Goal: Task Accomplishment & Management: Use online tool/utility

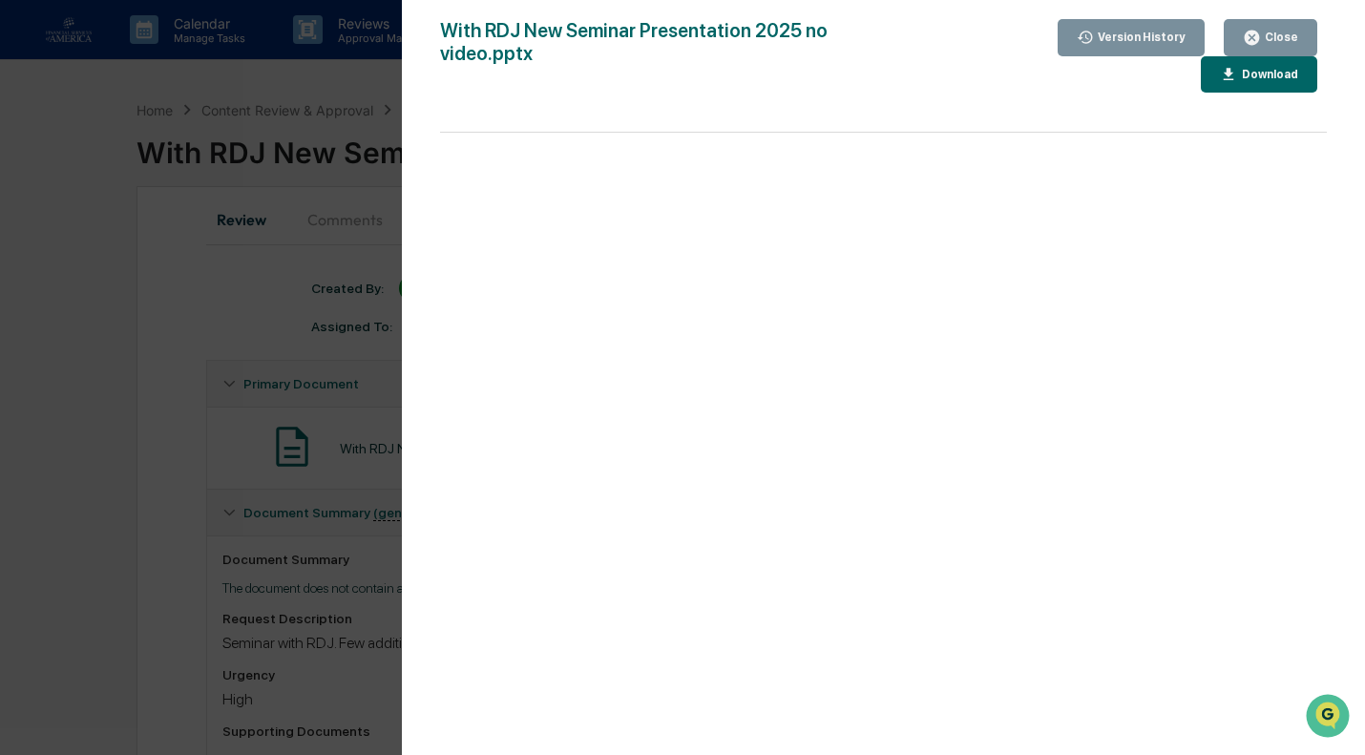
scroll to position [264, 0]
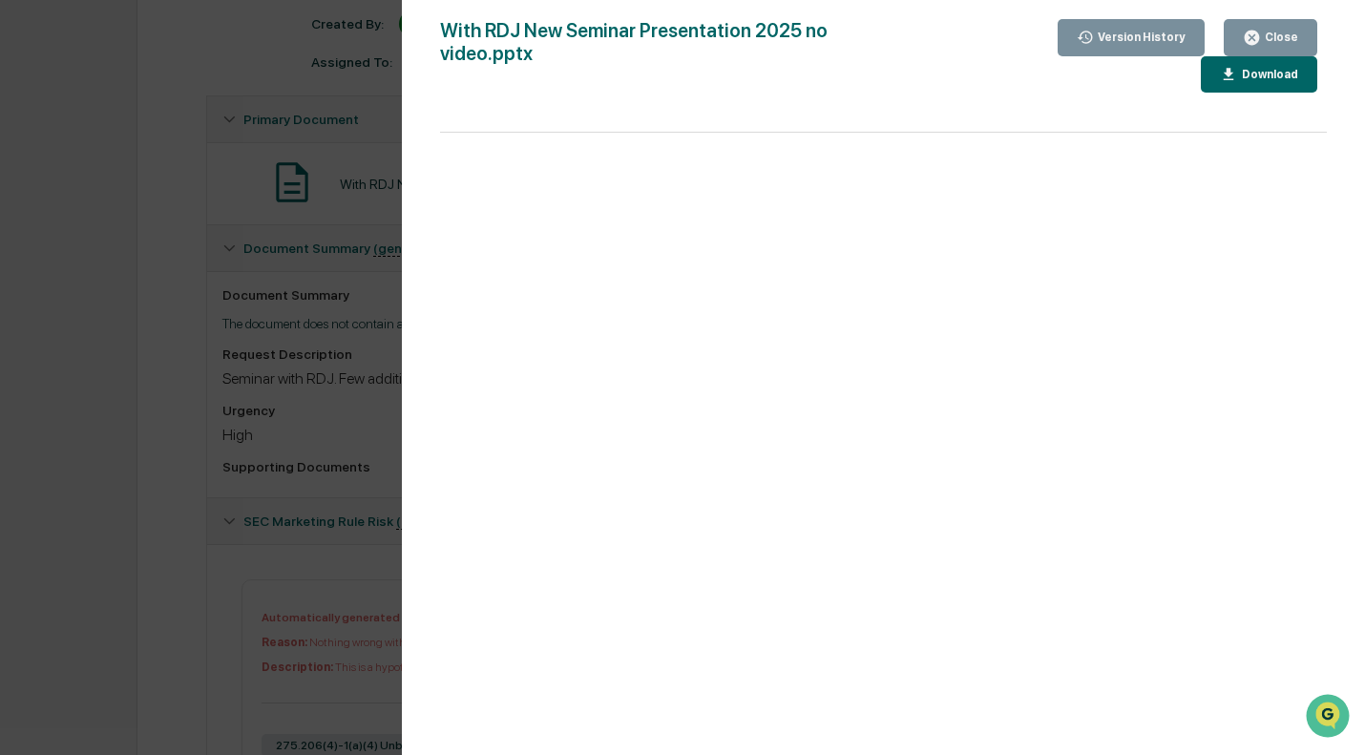
click at [1238, 68] on div "Download" at bounding box center [1268, 74] width 60 height 13
click at [1265, 31] on div "Close" at bounding box center [1279, 37] width 37 height 13
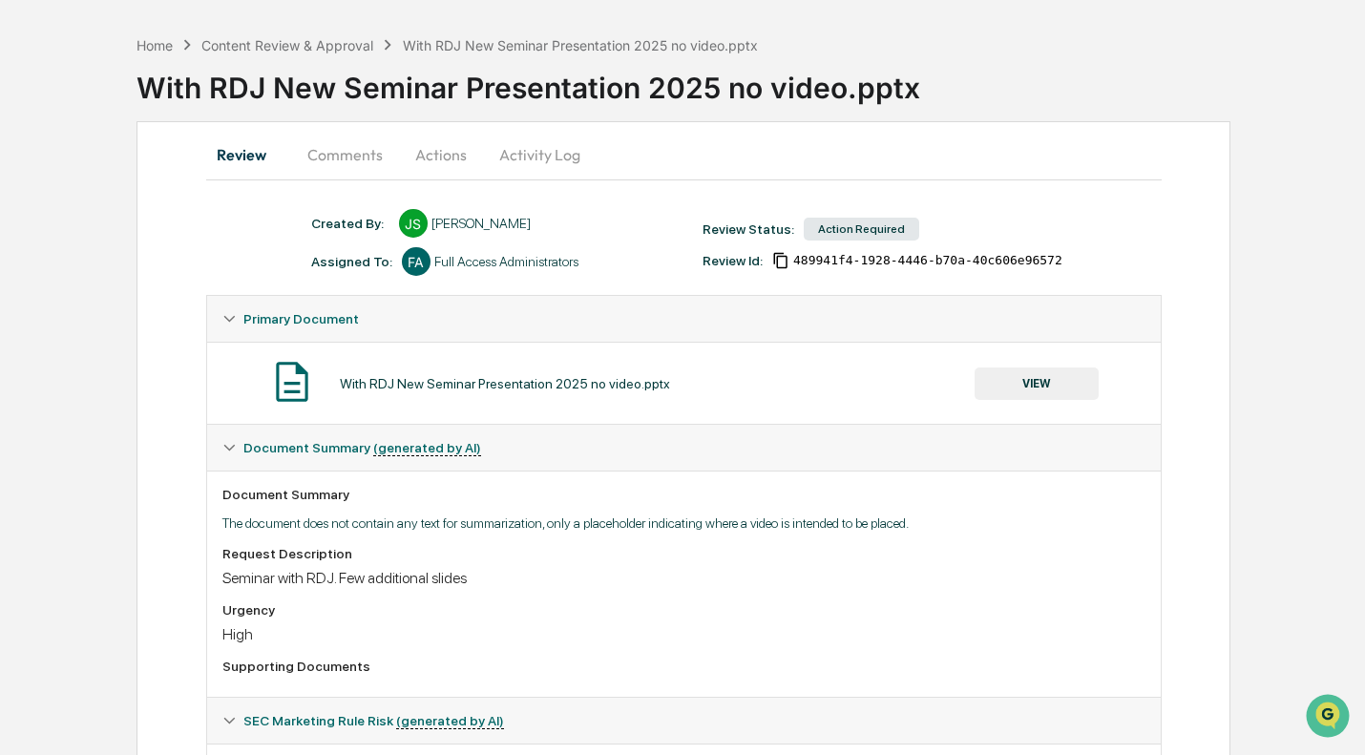
scroll to position [0, 0]
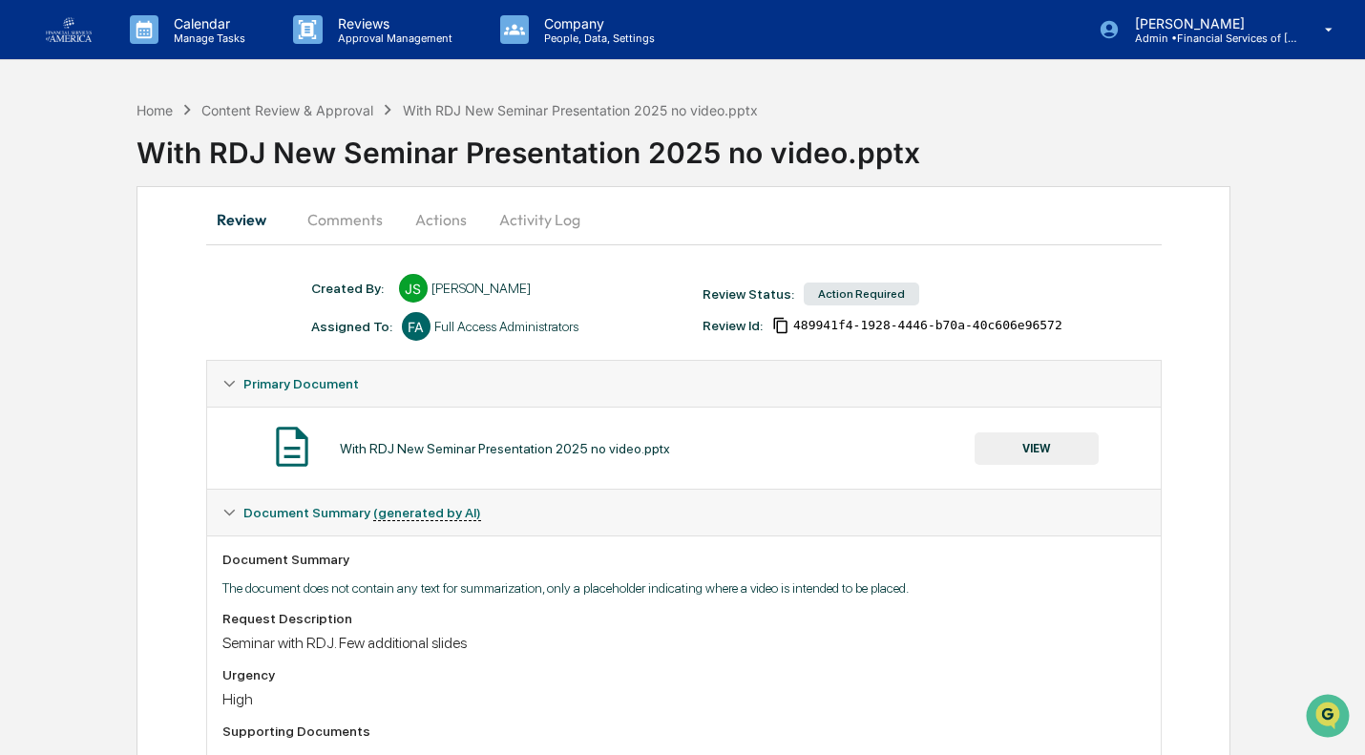
click at [449, 227] on button "Actions" at bounding box center [441, 220] width 86 height 46
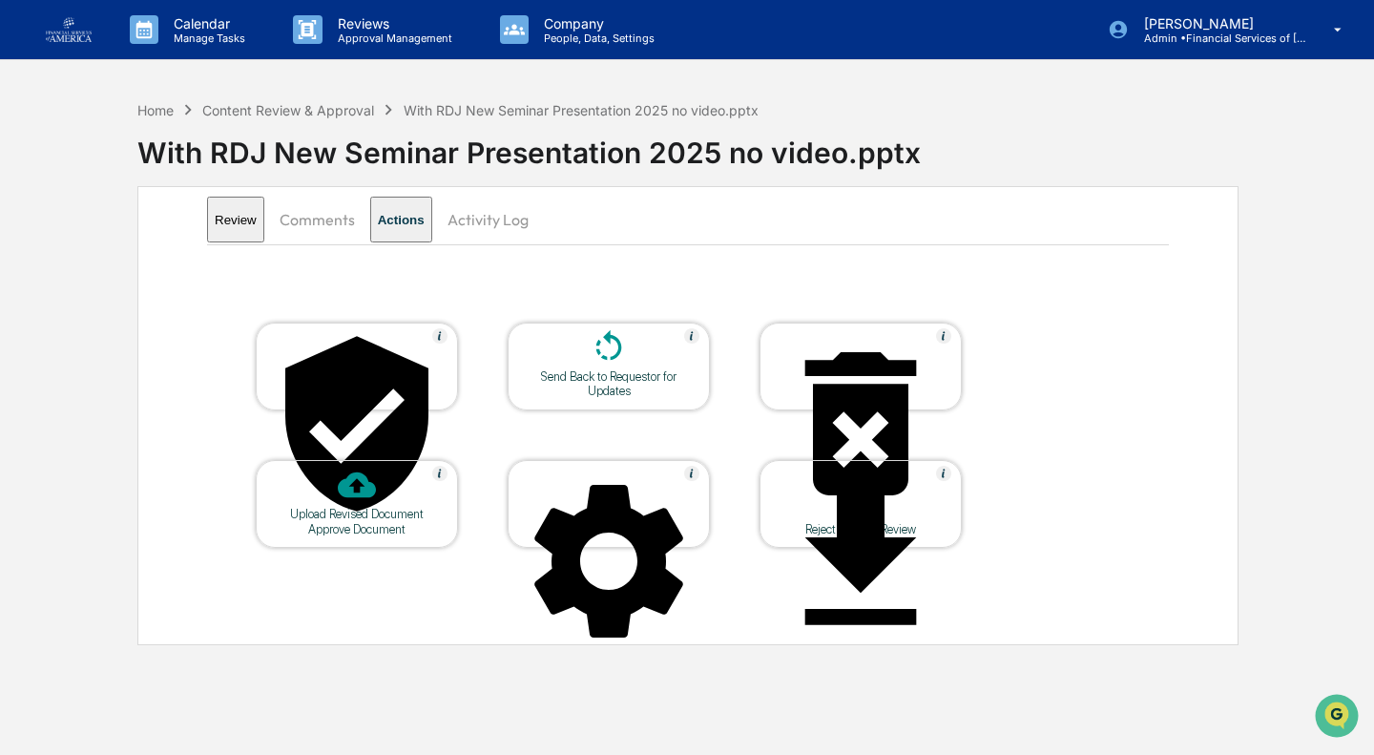
click at [377, 368] on div at bounding box center [356, 425] width 191 height 194
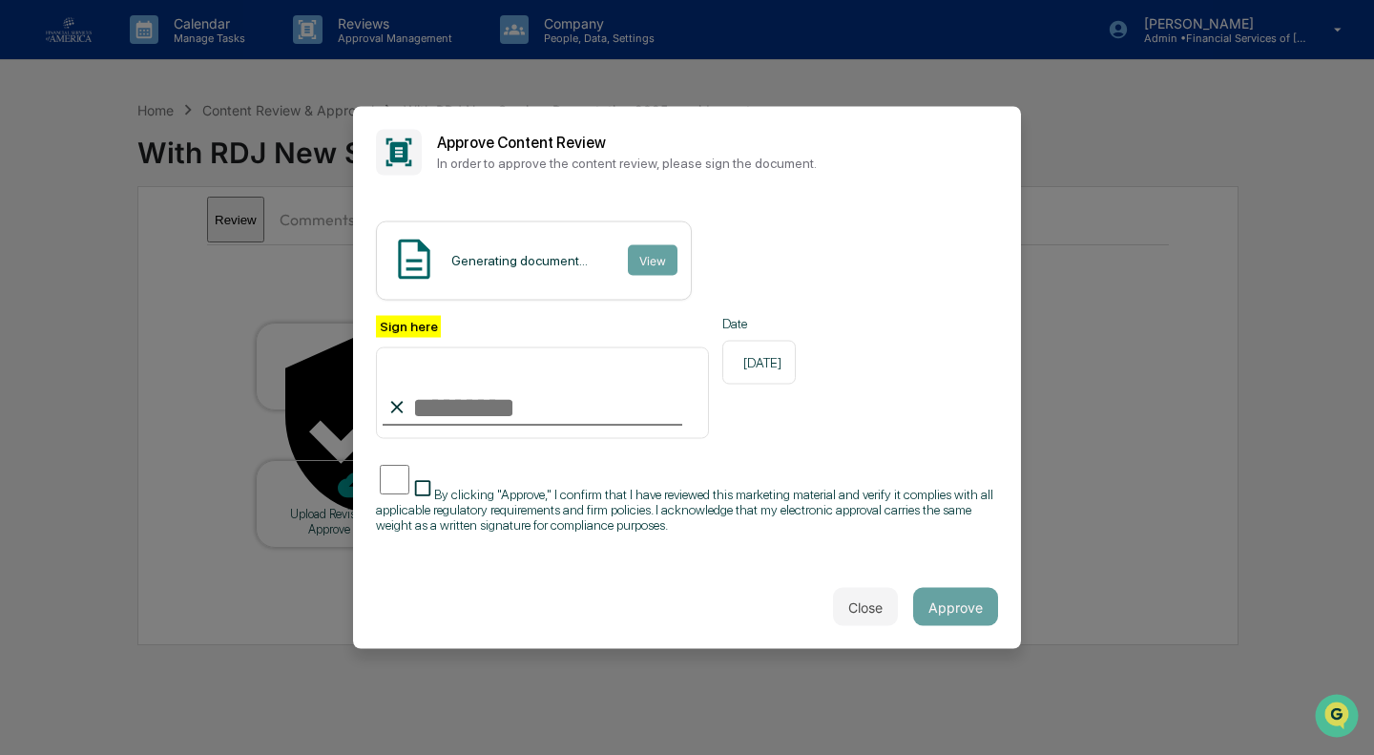
click at [542, 416] on input "Sign here" at bounding box center [542, 393] width 333 height 92
type input "**********"
click at [546, 487] on span "By clicking "Approve," I confirm that I have reviewed this marketing material a…" at bounding box center [684, 510] width 617 height 46
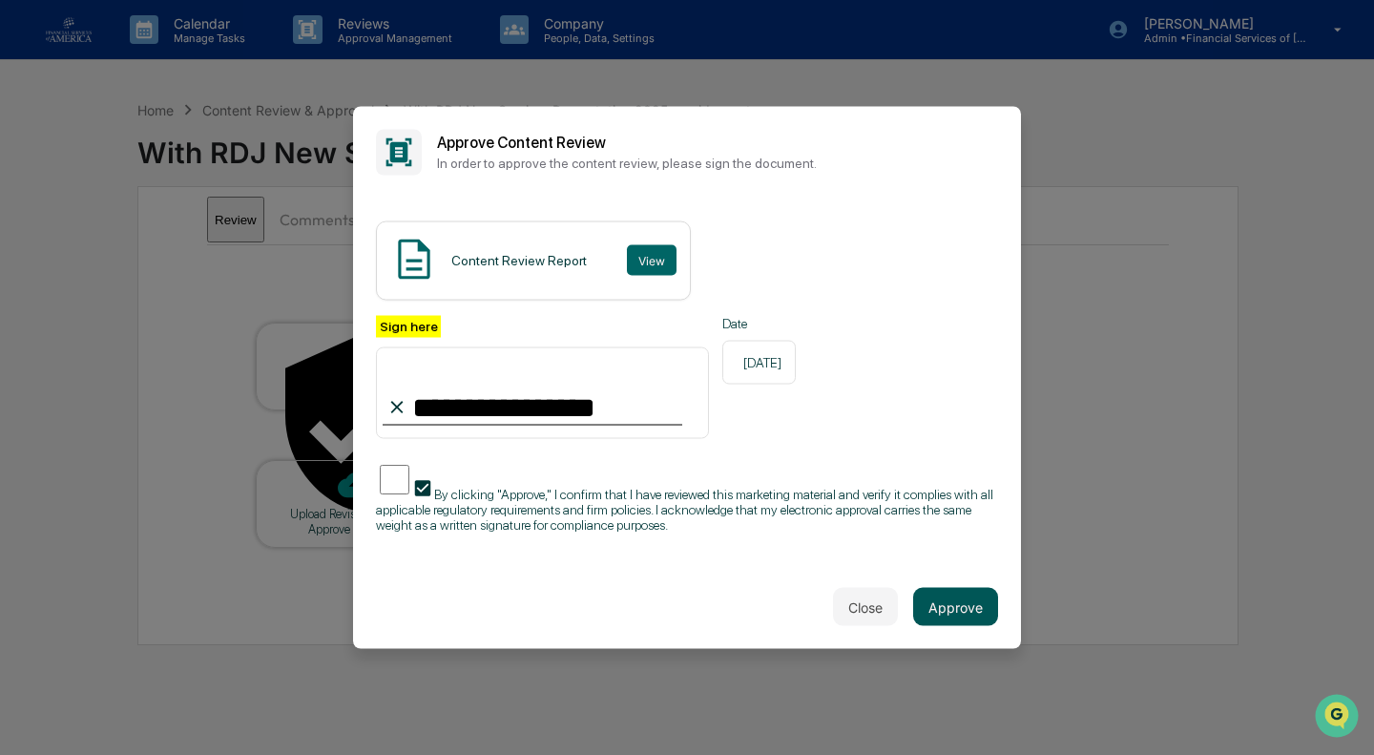
click at [969, 608] on button "Approve" at bounding box center [955, 607] width 85 height 38
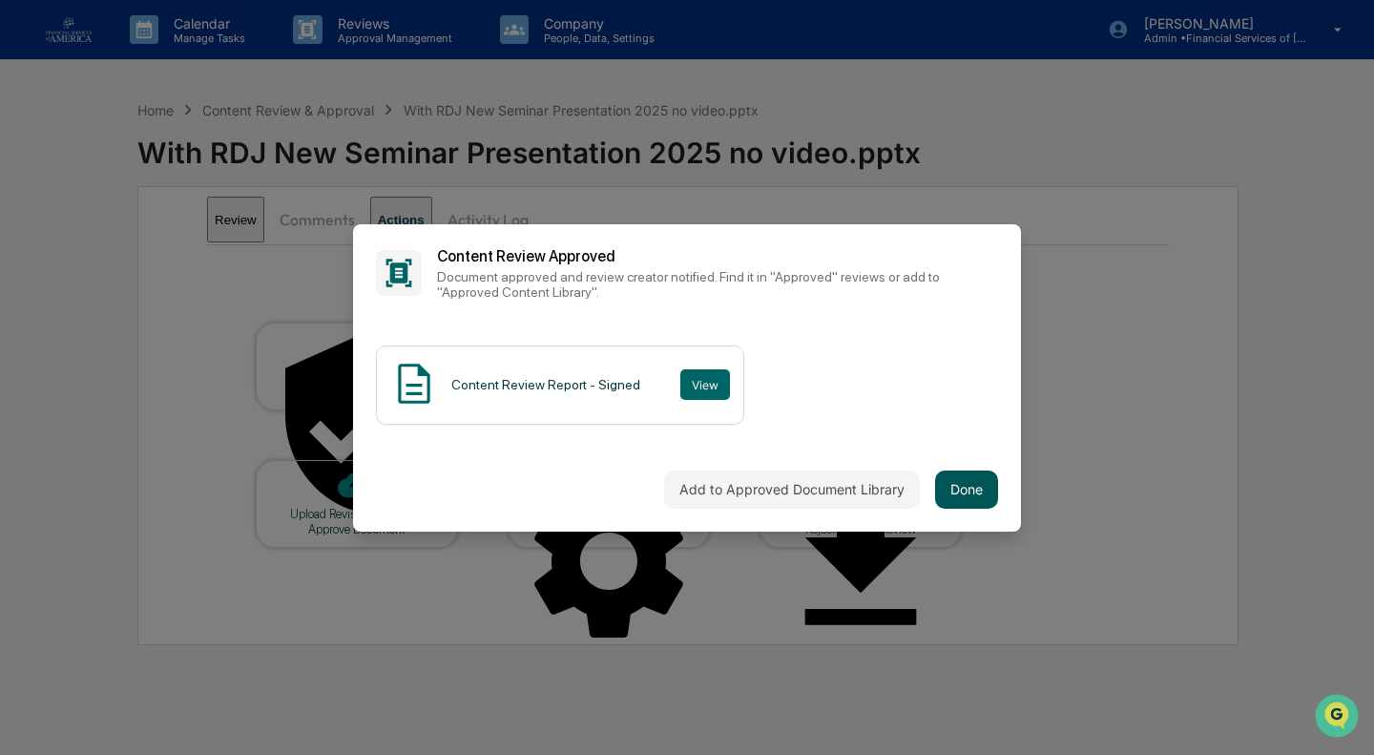
click at [974, 492] on button "Done" at bounding box center [966, 490] width 63 height 38
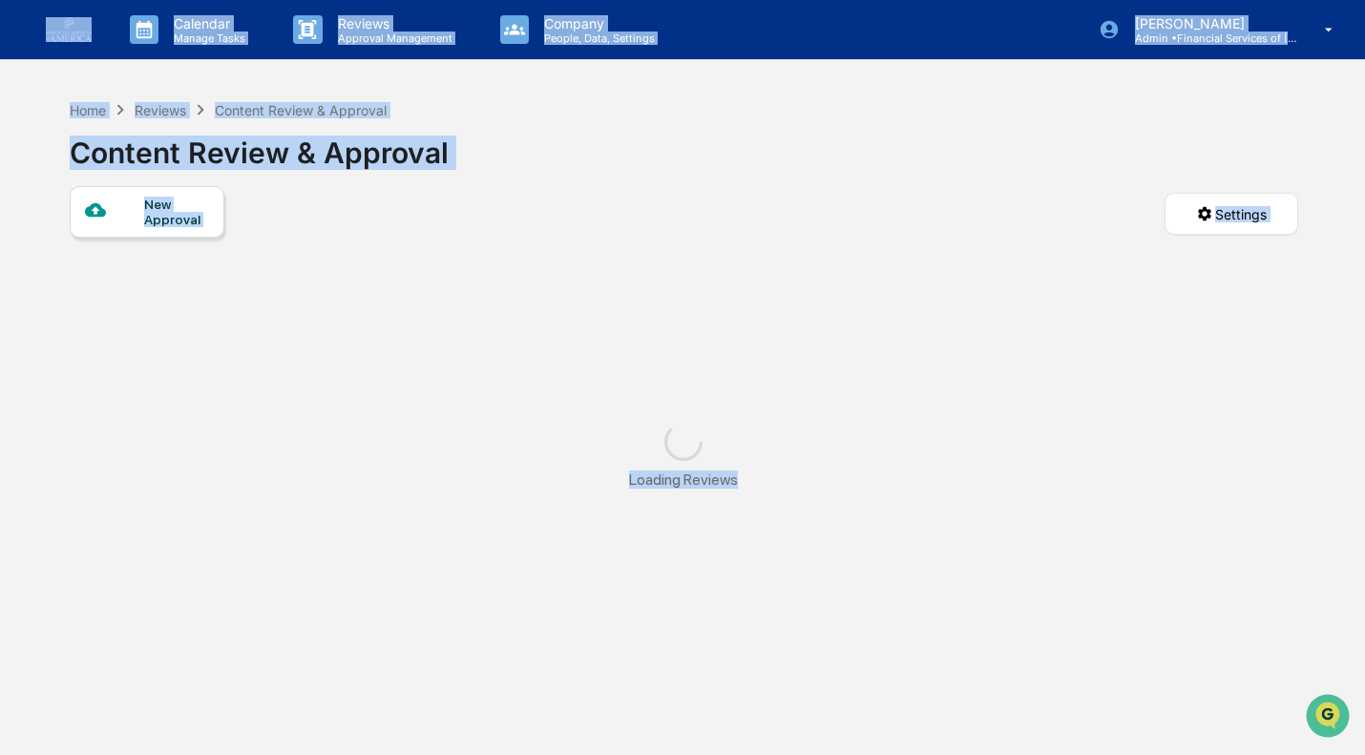
click at [974, 492] on div "Loading Reviews" at bounding box center [684, 456] width 1228 height 104
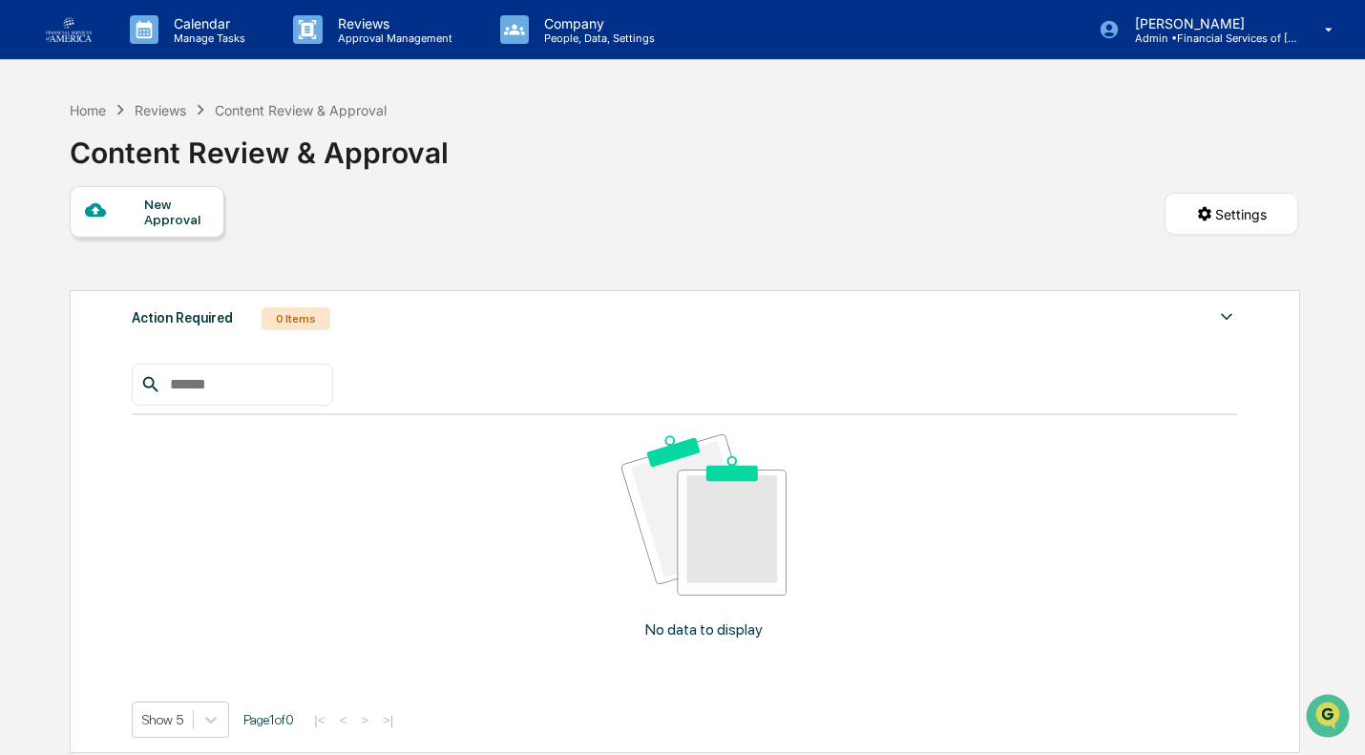
click at [790, 279] on div "New Approval Settings" at bounding box center [684, 233] width 1228 height 94
